Goal: Task Accomplishment & Management: Manage account settings

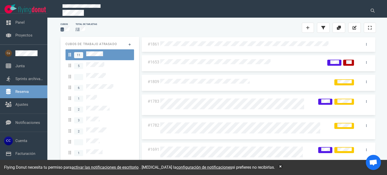
click at [218, 28] on div at bounding box center [251, 28] width 101 height 6
click at [312, 27] on link at bounding box center [308, 28] width 12 height 10
click at [101, 138] on div at bounding box center [99, 141] width 62 height 7
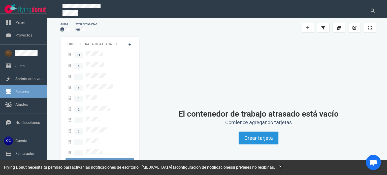
click at [260, 136] on font "Crear tarjeta" at bounding box center [258, 138] width 28 height 6
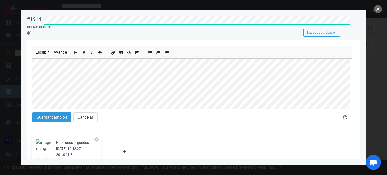
click at [355, 31] on link at bounding box center [354, 33] width 8 height 6
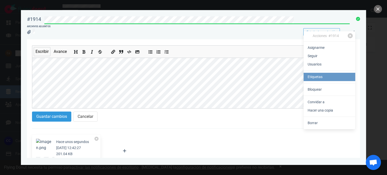
click at [316, 77] on font "Etiquetas" at bounding box center [314, 77] width 15 height 4
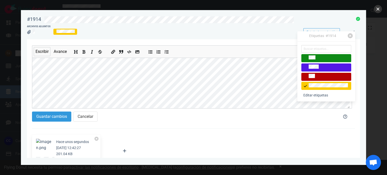
click at [379, 9] on button "cerca" at bounding box center [378, 9] width 8 height 8
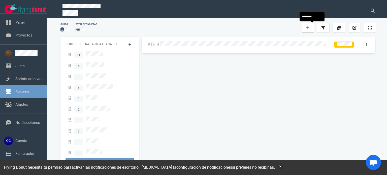
click at [312, 30] on link at bounding box center [308, 28] width 12 height 10
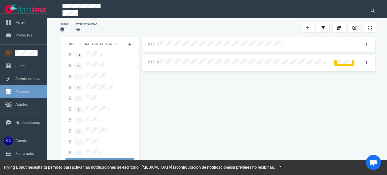
click at [269, 29] on div at bounding box center [251, 28] width 101 height 6
click at [367, 45] on link at bounding box center [366, 44] width 8 height 6
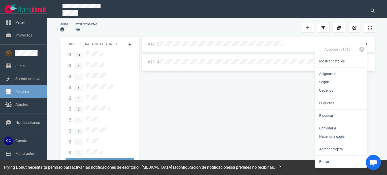
click at [259, 123] on div "#1915 #1914" at bounding box center [258, 101] width 235 height 128
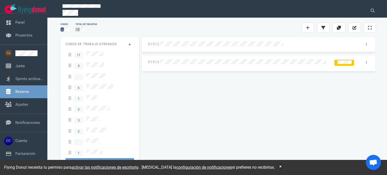
click at [249, 47] on div at bounding box center [258, 44] width 196 height 7
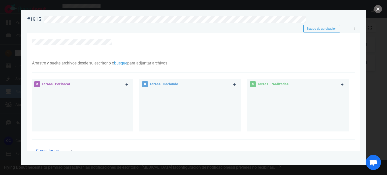
click at [352, 29] on link at bounding box center [354, 29] width 8 height 6
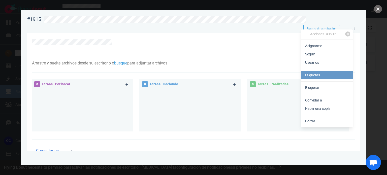
click at [326, 77] on link "Etiquetas" at bounding box center [327, 75] width 52 height 8
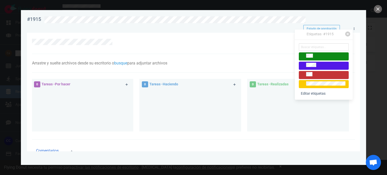
click at [321, 74] on div at bounding box center [323, 75] width 45 height 6
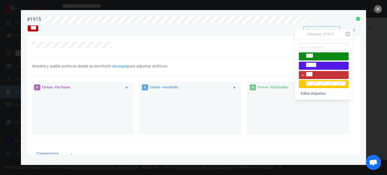
click at [321, 74] on div at bounding box center [323, 75] width 45 height 6
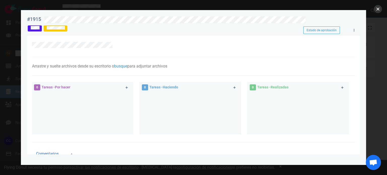
click at [375, 8] on button "cerca" at bounding box center [378, 9] width 8 height 8
